Goal: Information Seeking & Learning: Check status

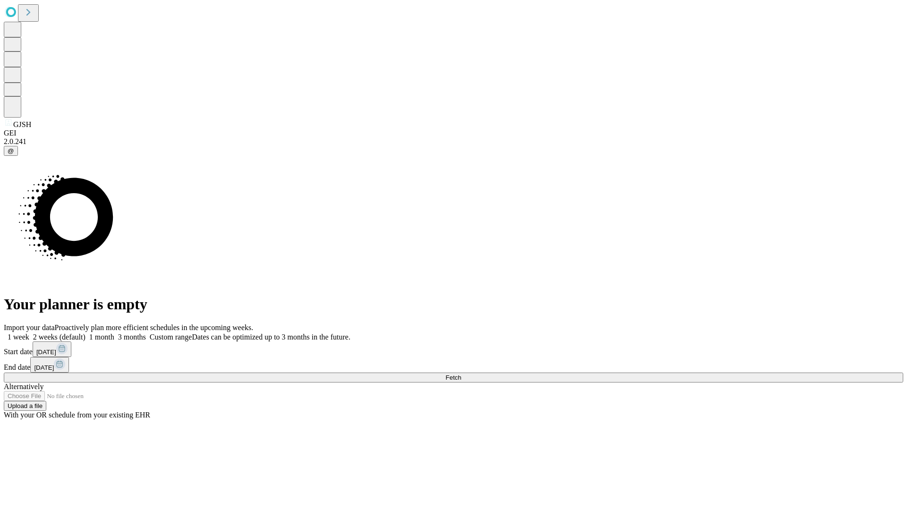
click at [461, 374] on span "Fetch" at bounding box center [453, 377] width 16 height 7
